Goal: Use online tool/utility: Utilize a website feature to perform a specific function

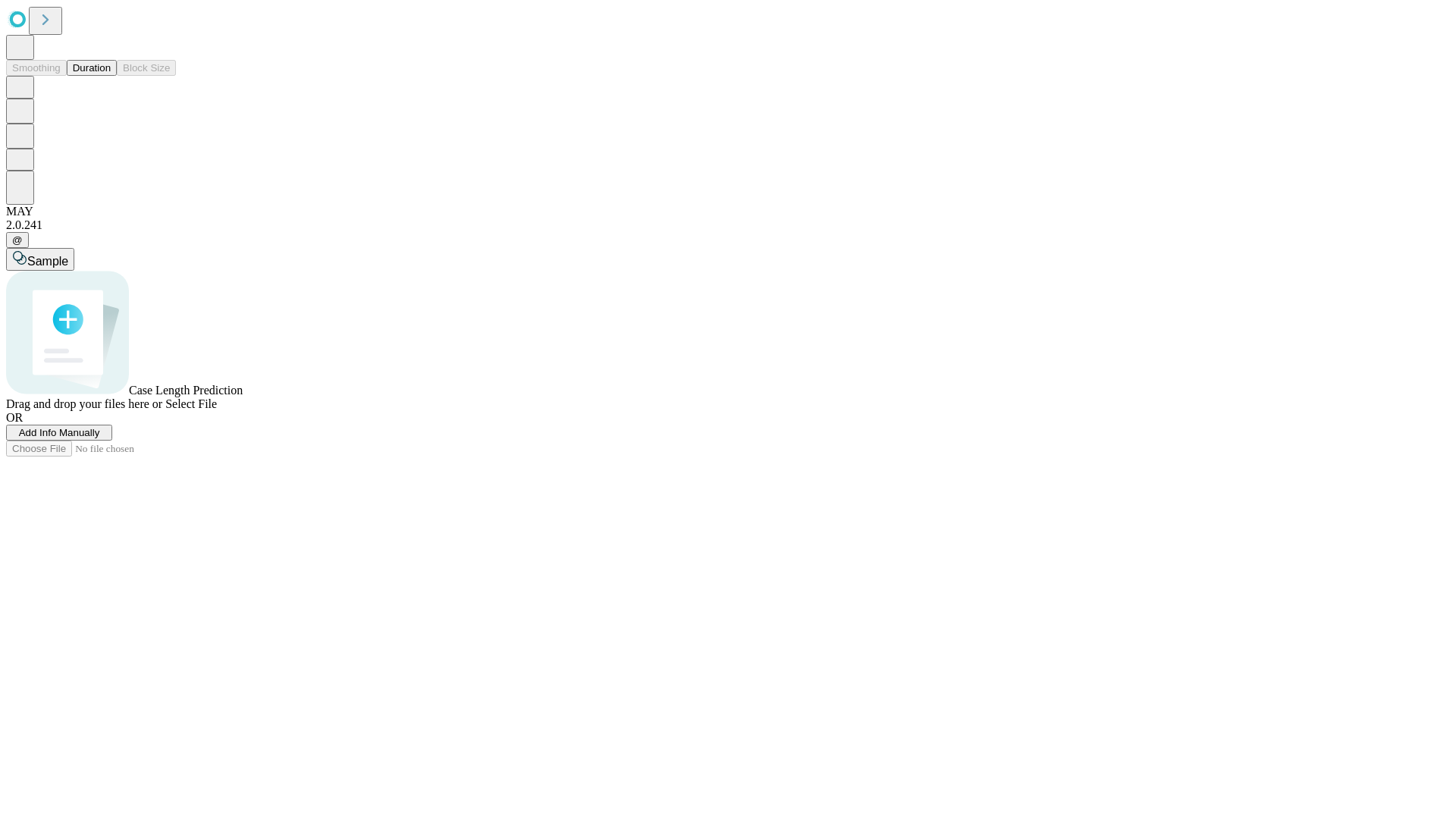
click at [100, 438] on span "Add Info Manually" at bounding box center [59, 433] width 82 height 11
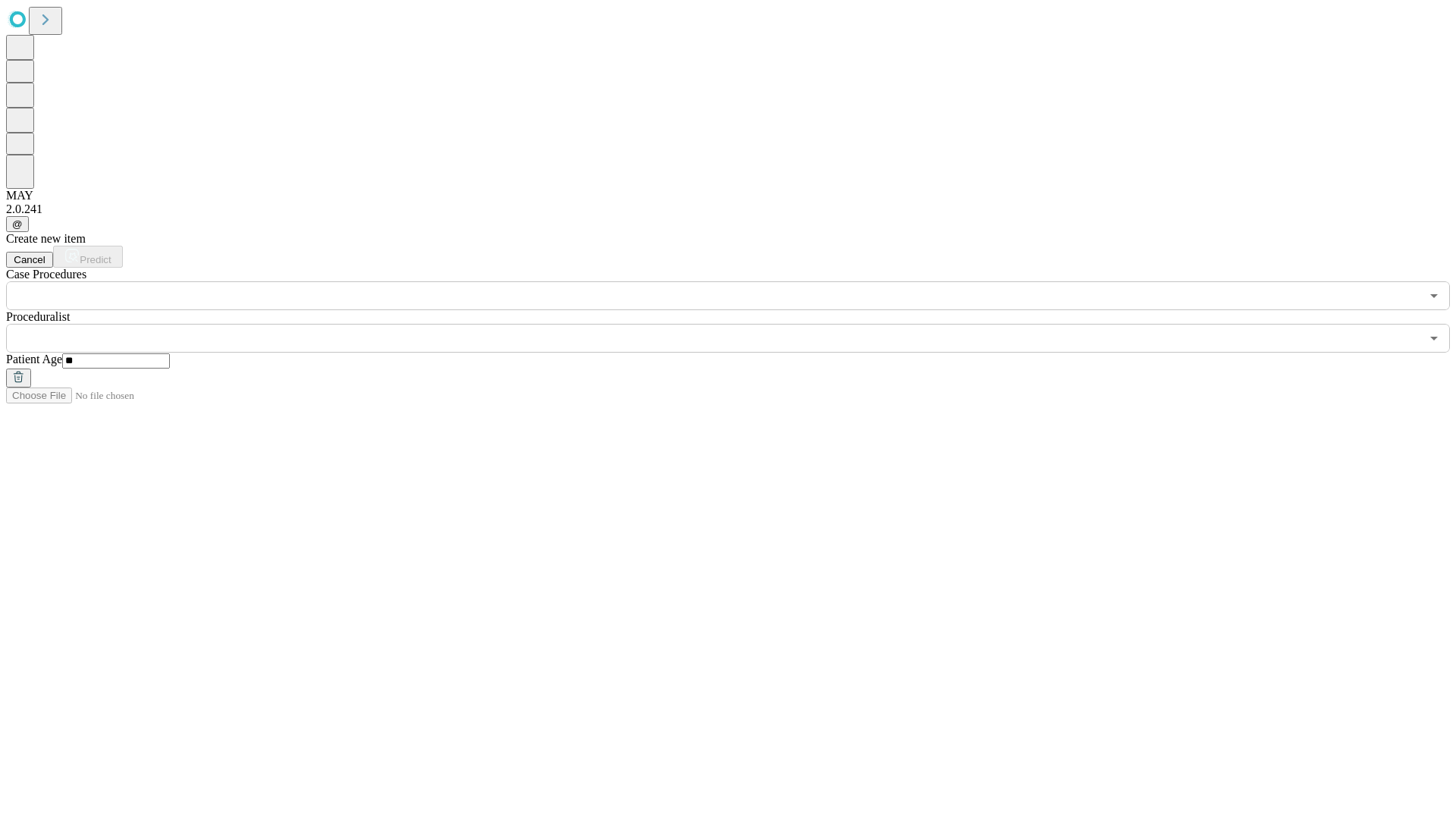
type input "**"
click at [738, 324] on input "text" at bounding box center [713, 338] width 1414 height 29
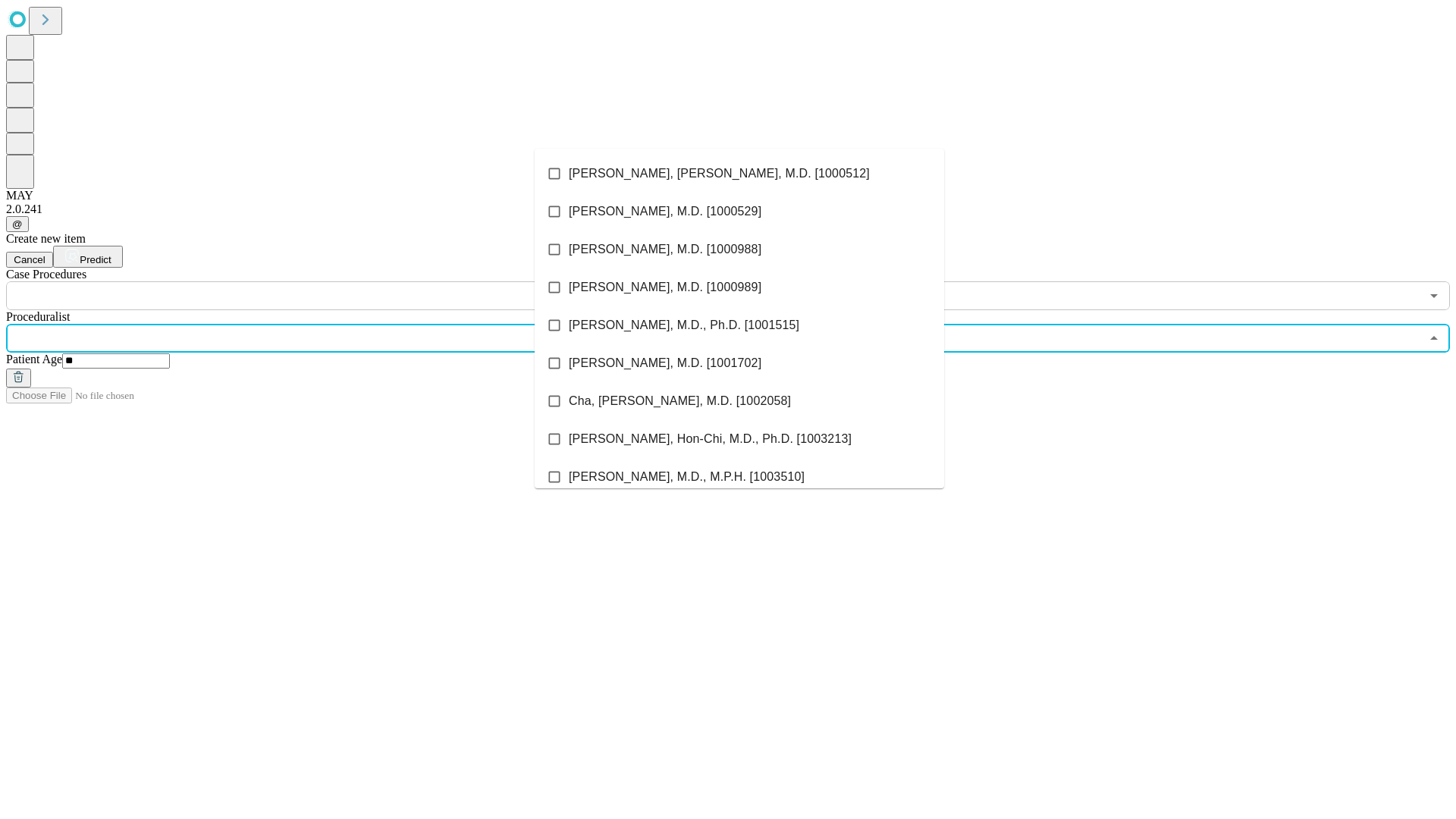
click at [739, 173] on li "[PERSON_NAME], [PERSON_NAME], M.D. [1000512]" at bounding box center [739, 173] width 409 height 38
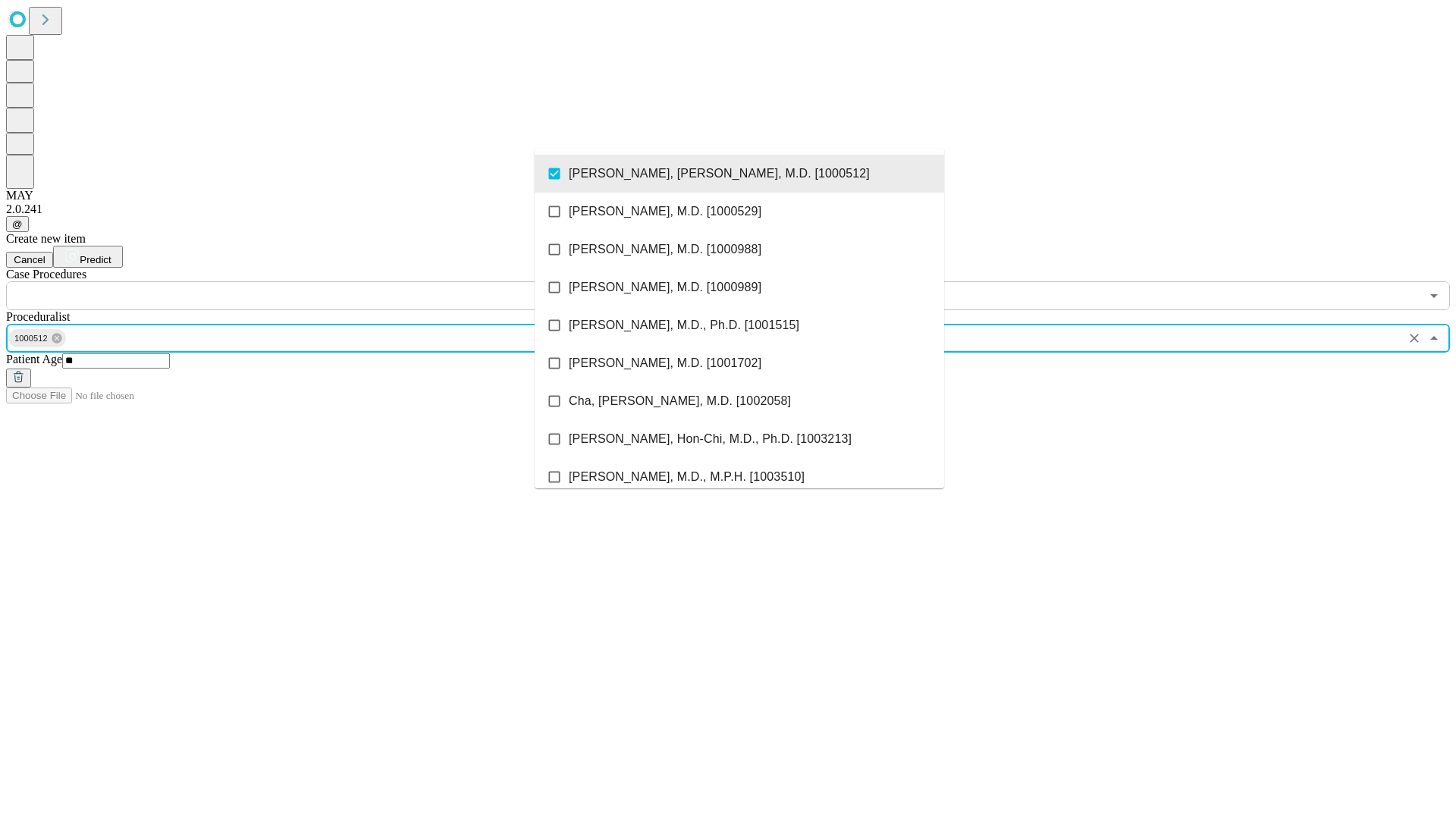
click at [319, 282] on input "text" at bounding box center [713, 296] width 1414 height 29
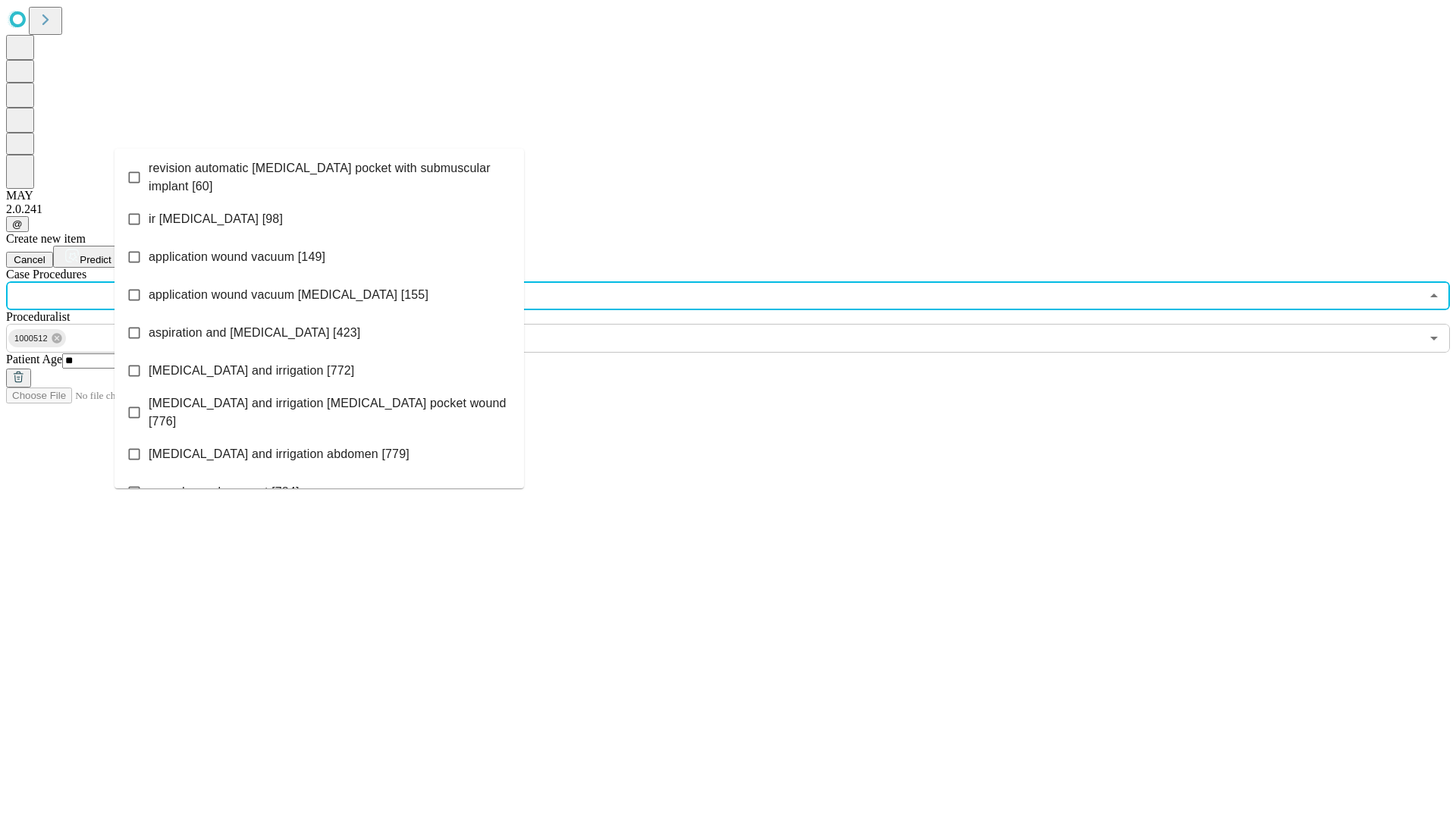
click at [320, 173] on span "revision automatic [MEDICAL_DATA] pocket with submuscular implant [60]" at bounding box center [330, 177] width 363 height 36
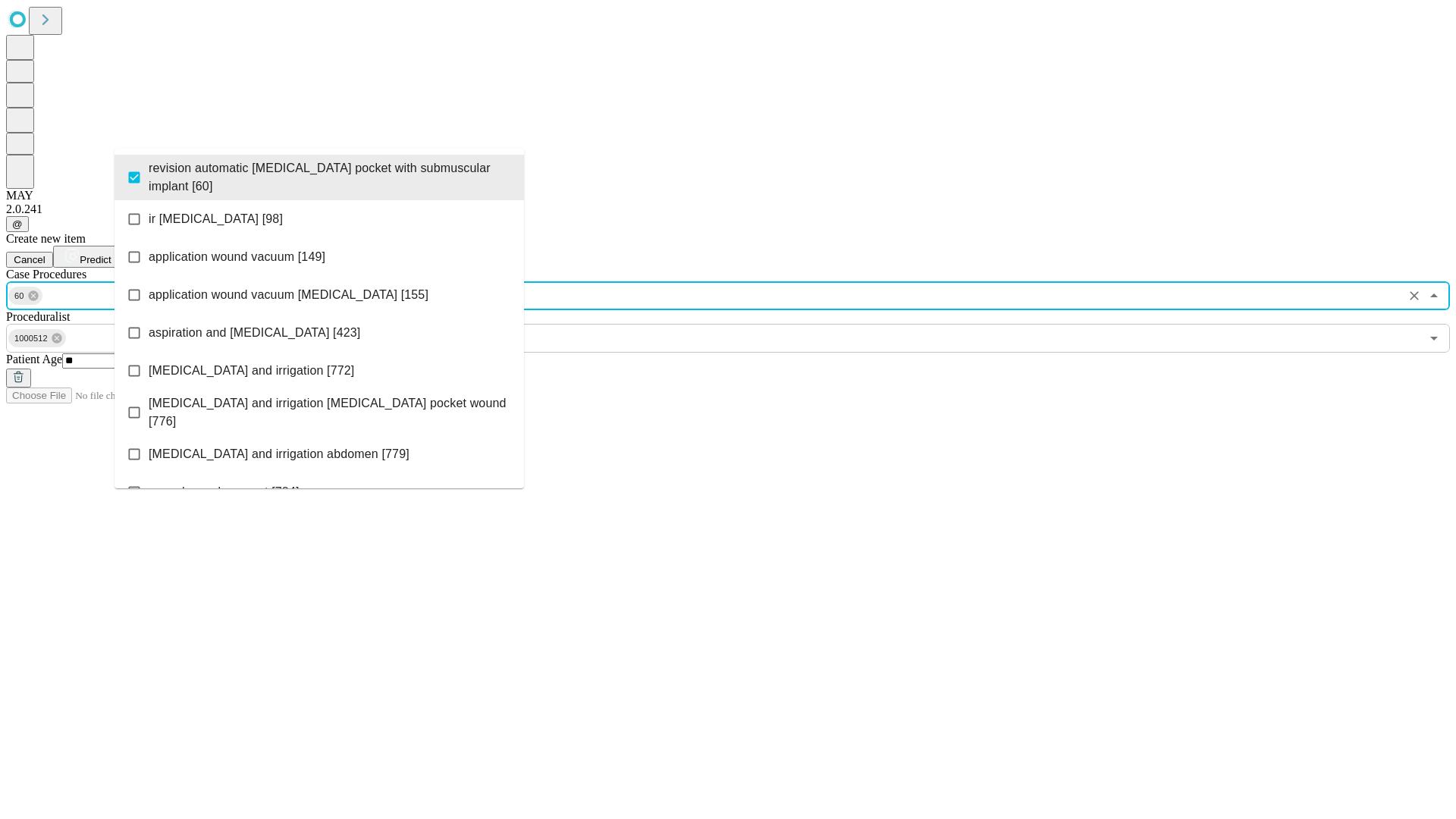
click at [111, 254] on span "Predict" at bounding box center [95, 259] width 31 height 11
